Goal: Find specific fact: Find contact information

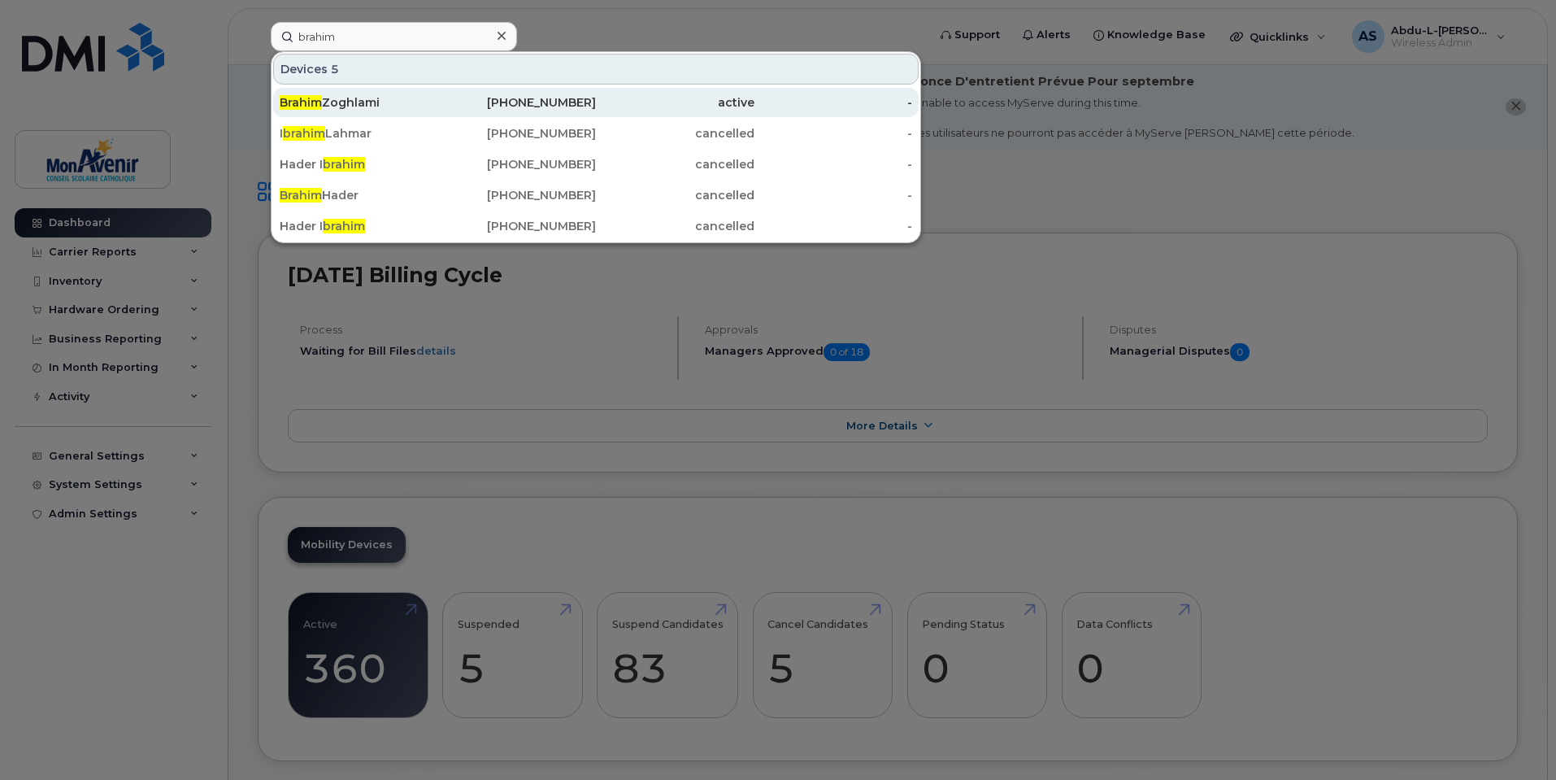
type input "brahim"
click at [484, 105] on div "[PHONE_NUMBER]" at bounding box center [517, 102] width 159 height 16
click at [372, 105] on div "[PERSON_NAME]" at bounding box center [359, 102] width 159 height 16
click at [372, 102] on div "[PERSON_NAME]" at bounding box center [359, 102] width 159 height 16
click at [370, 94] on div "[PERSON_NAME]" at bounding box center [359, 102] width 159 height 29
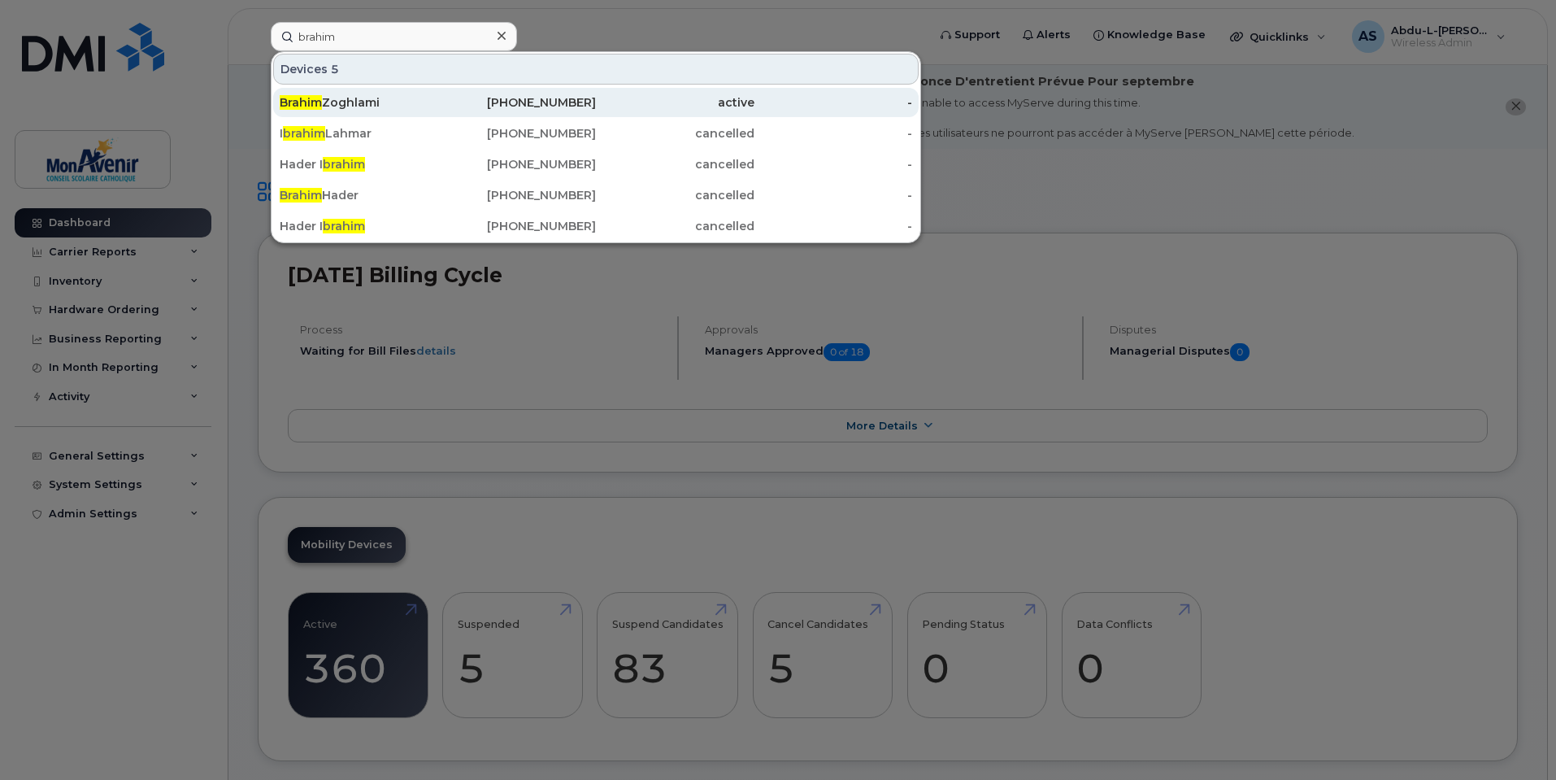
click at [355, 99] on div "[PERSON_NAME]" at bounding box center [359, 102] width 159 height 16
